Goal: Information Seeking & Learning: Learn about a topic

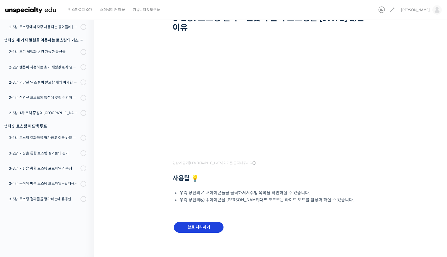
scroll to position [46, 0]
click at [208, 230] on input "완료 처리하기" at bounding box center [199, 227] width 50 height 11
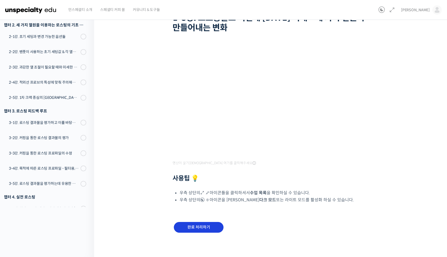
scroll to position [46, 0]
click at [191, 231] on input "완료 처리하기" at bounding box center [199, 227] width 50 height 11
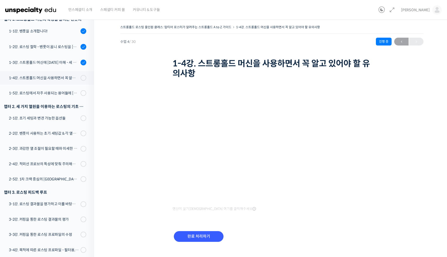
scroll to position [80, 0]
click at [51, 78] on div "1-4강. 스트롱홀드 머신을 사용하면서 꼭 알고 있어야 할 유의사항" at bounding box center [44, 78] width 70 height 6
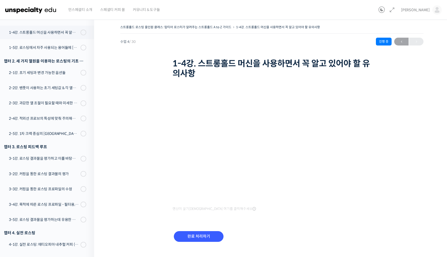
scroll to position [131, 0]
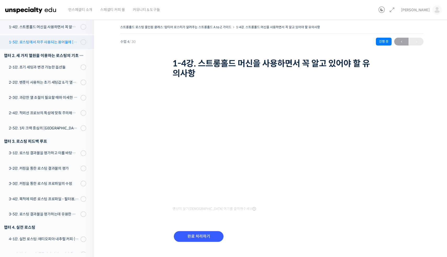
click at [50, 44] on div "1-5강. 로스팅에서 자주 사용되는 용어들에 [DATE] 이해" at bounding box center [44, 42] width 70 height 6
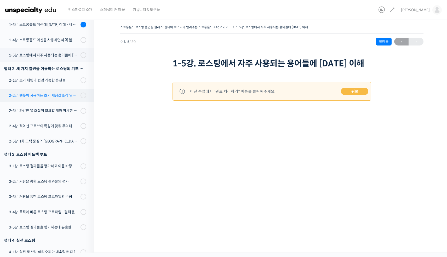
scroll to position [116, 0]
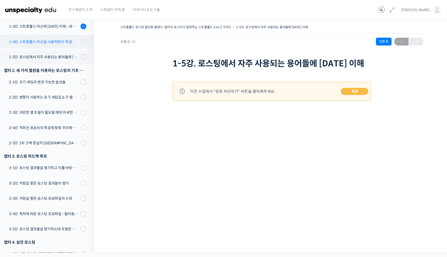
click at [63, 43] on div "1-4강. 스트롱홀드 머신을 사용하면서 꼭 알고 있어야 할 유의사항" at bounding box center [44, 42] width 70 height 6
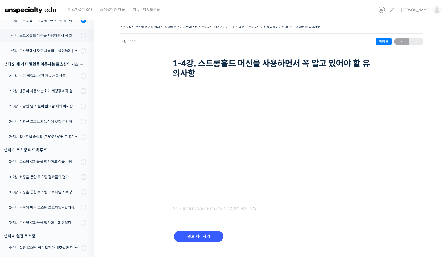
scroll to position [131, 0]
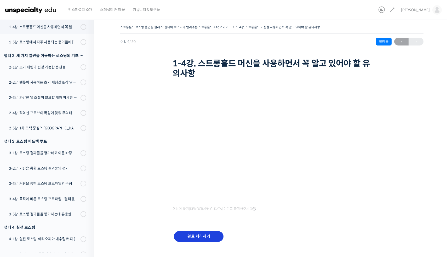
click at [195, 236] on input "완료 처리하기" at bounding box center [199, 236] width 50 height 11
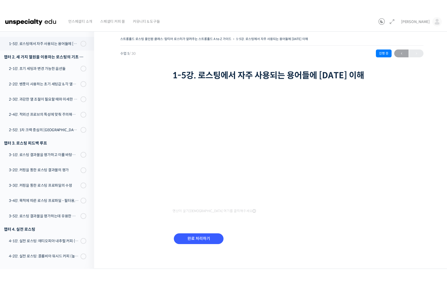
scroll to position [147, 0]
